Goal: Information Seeking & Learning: Learn about a topic

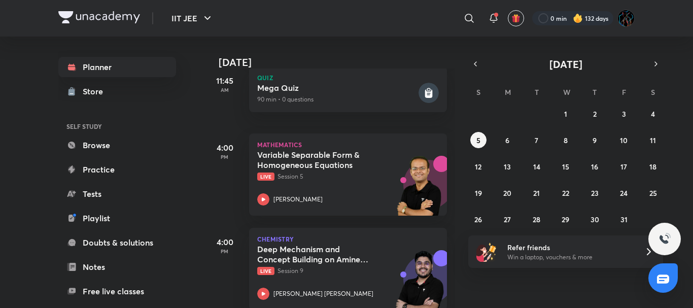
scroll to position [280, 0]
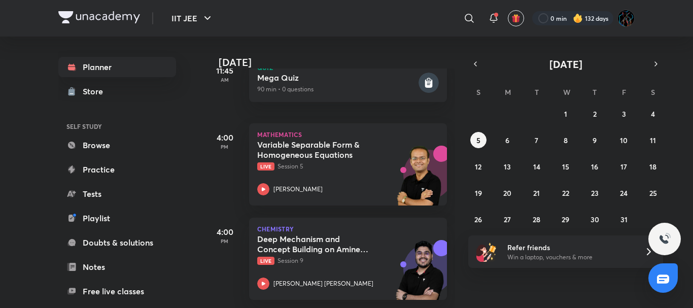
click at [121, 13] on img at bounding box center [99, 17] width 82 height 12
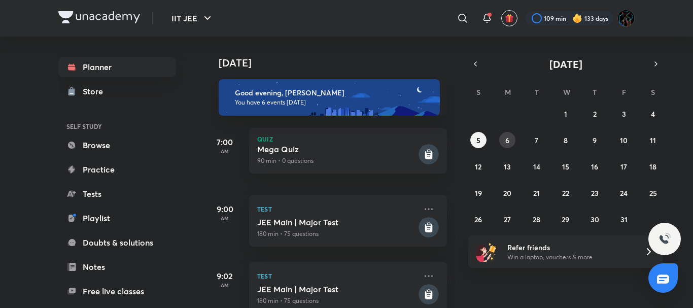
click at [507, 143] on abbr "6" at bounding box center [507, 140] width 4 height 10
